Goal: Ask a question

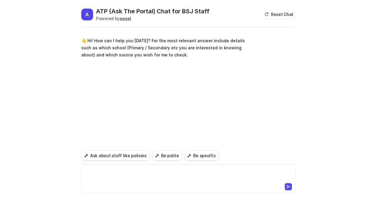
click at [162, 168] on div at bounding box center [189, 175] width 212 height 14
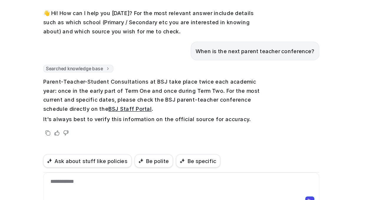
click at [120, 174] on div "**********" at bounding box center [189, 175] width 212 height 14
